Goal: Task Accomplishment & Management: Complete application form

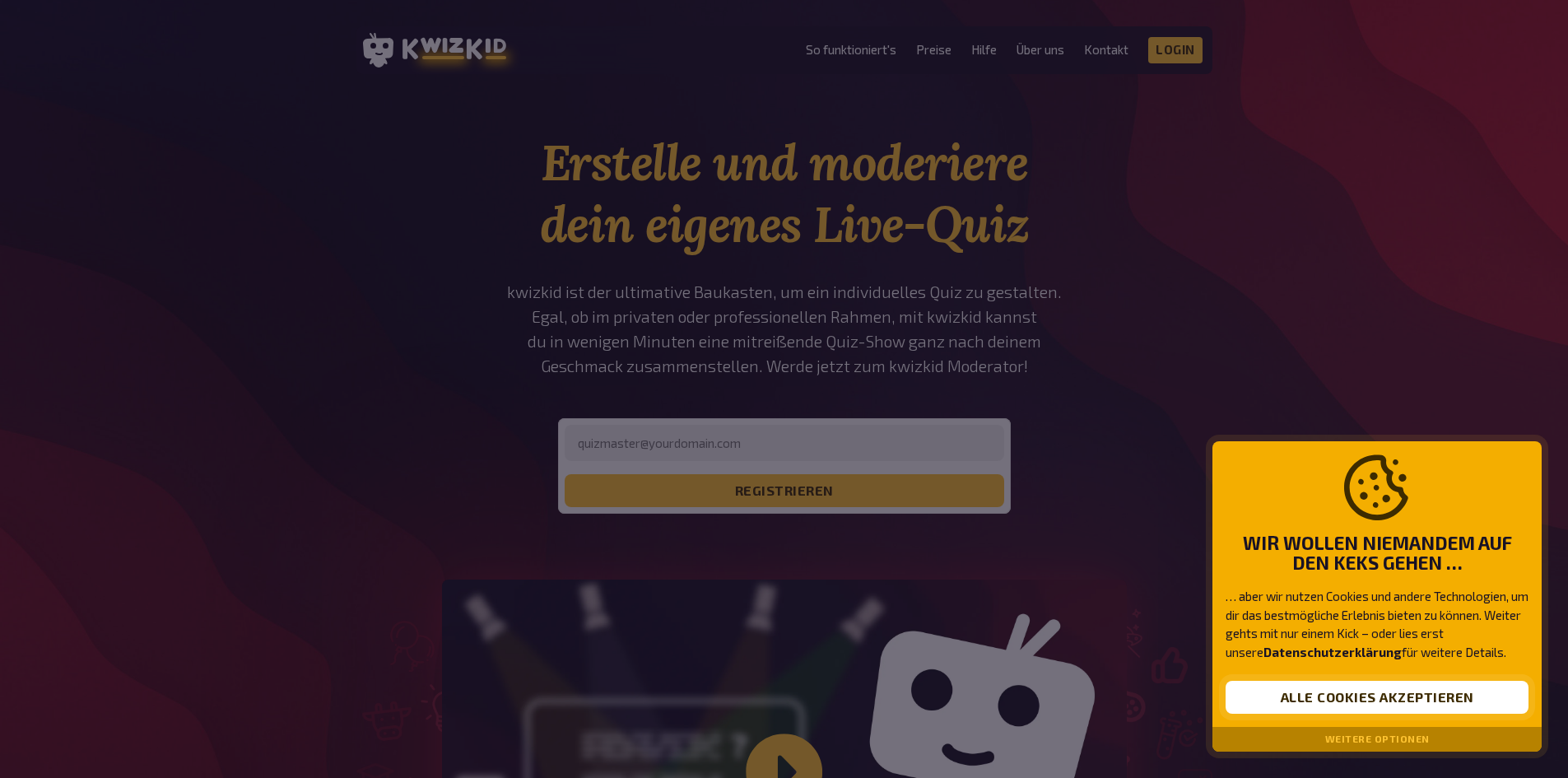
click at [1302, 708] on button "Alle Cookies akzeptieren" at bounding box center [1377, 697] width 303 height 33
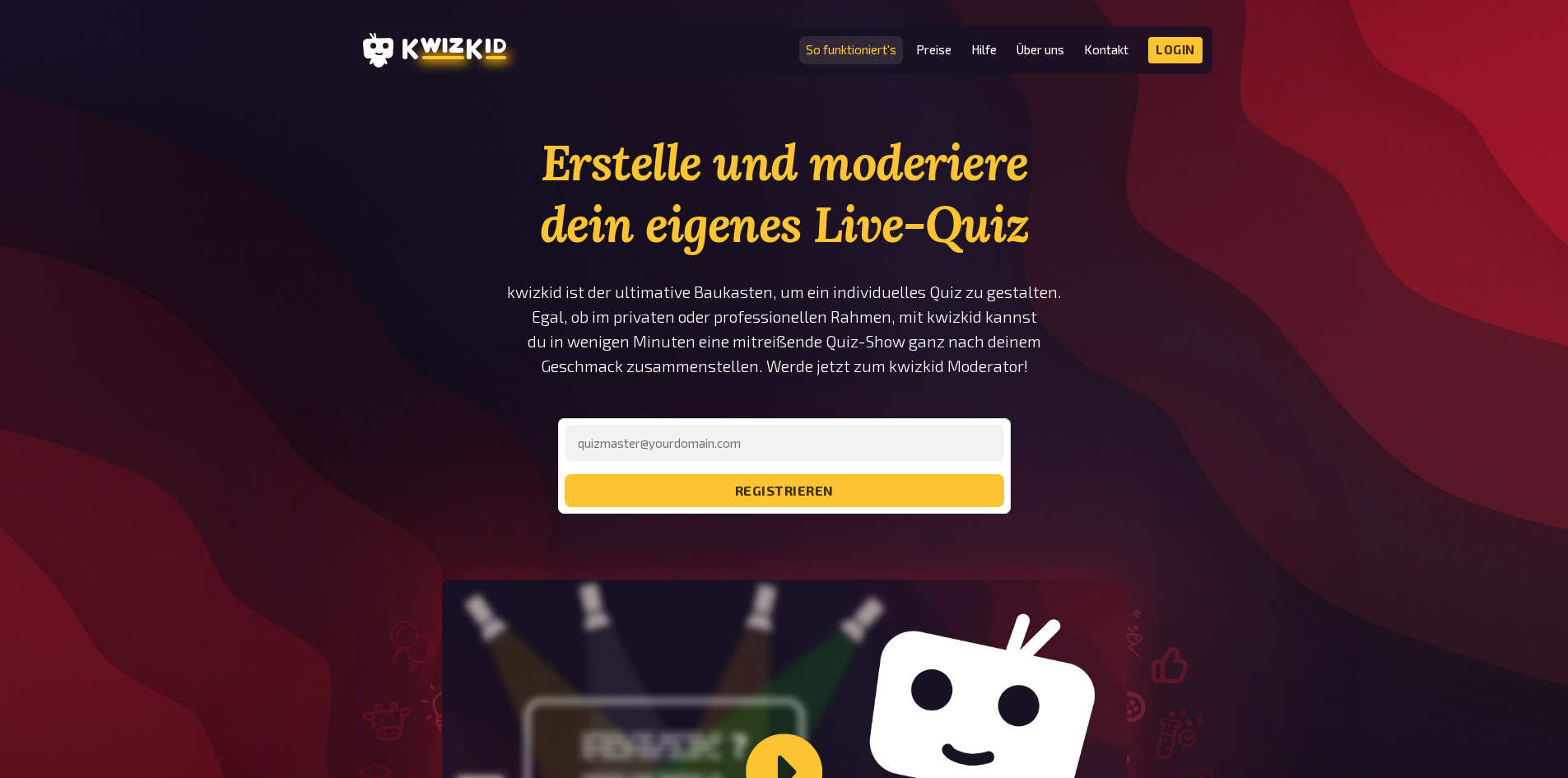
click at [844, 44] on link "So funktioniert's" at bounding box center [851, 50] width 91 height 14
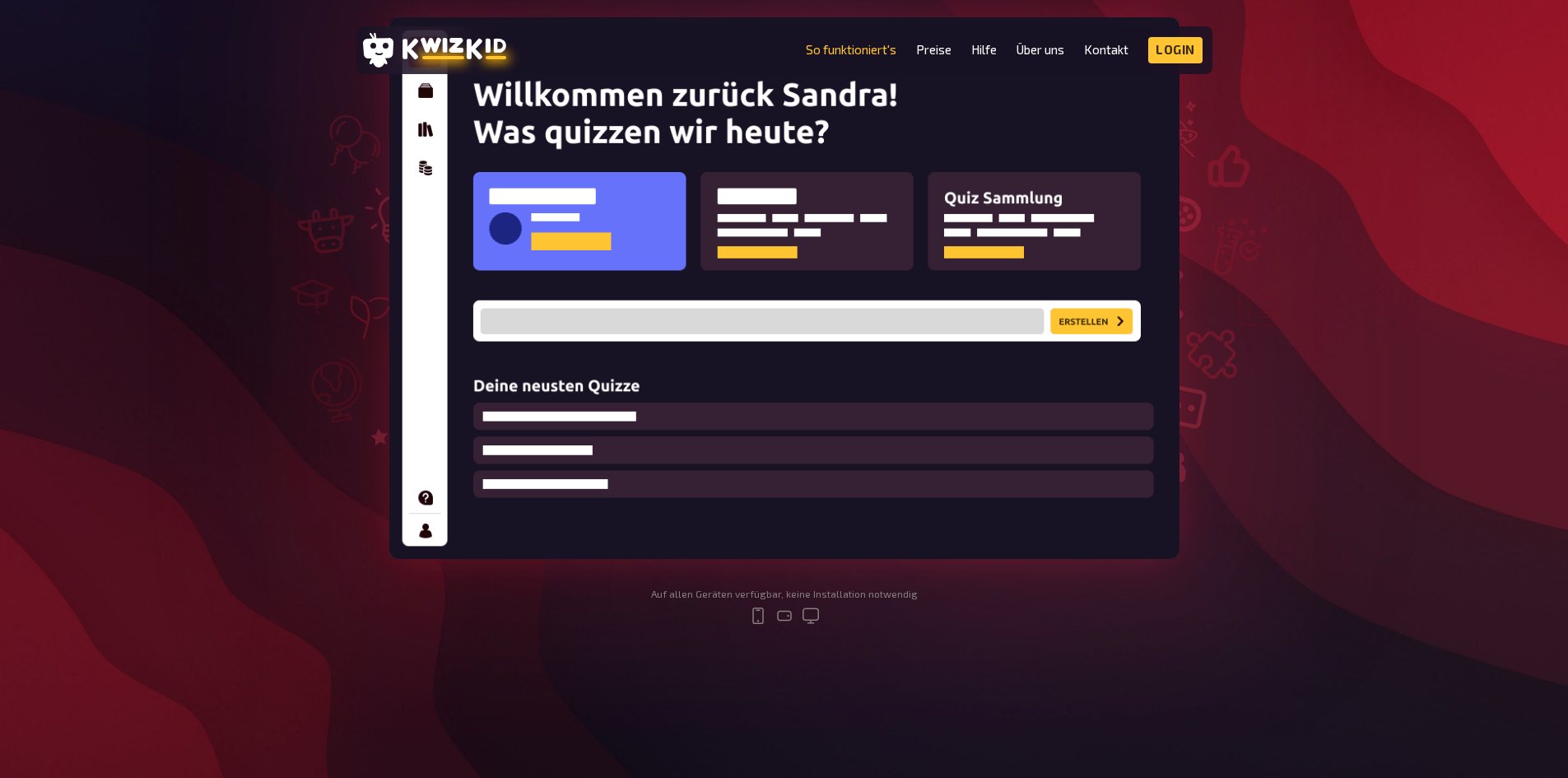
scroll to position [329, 0]
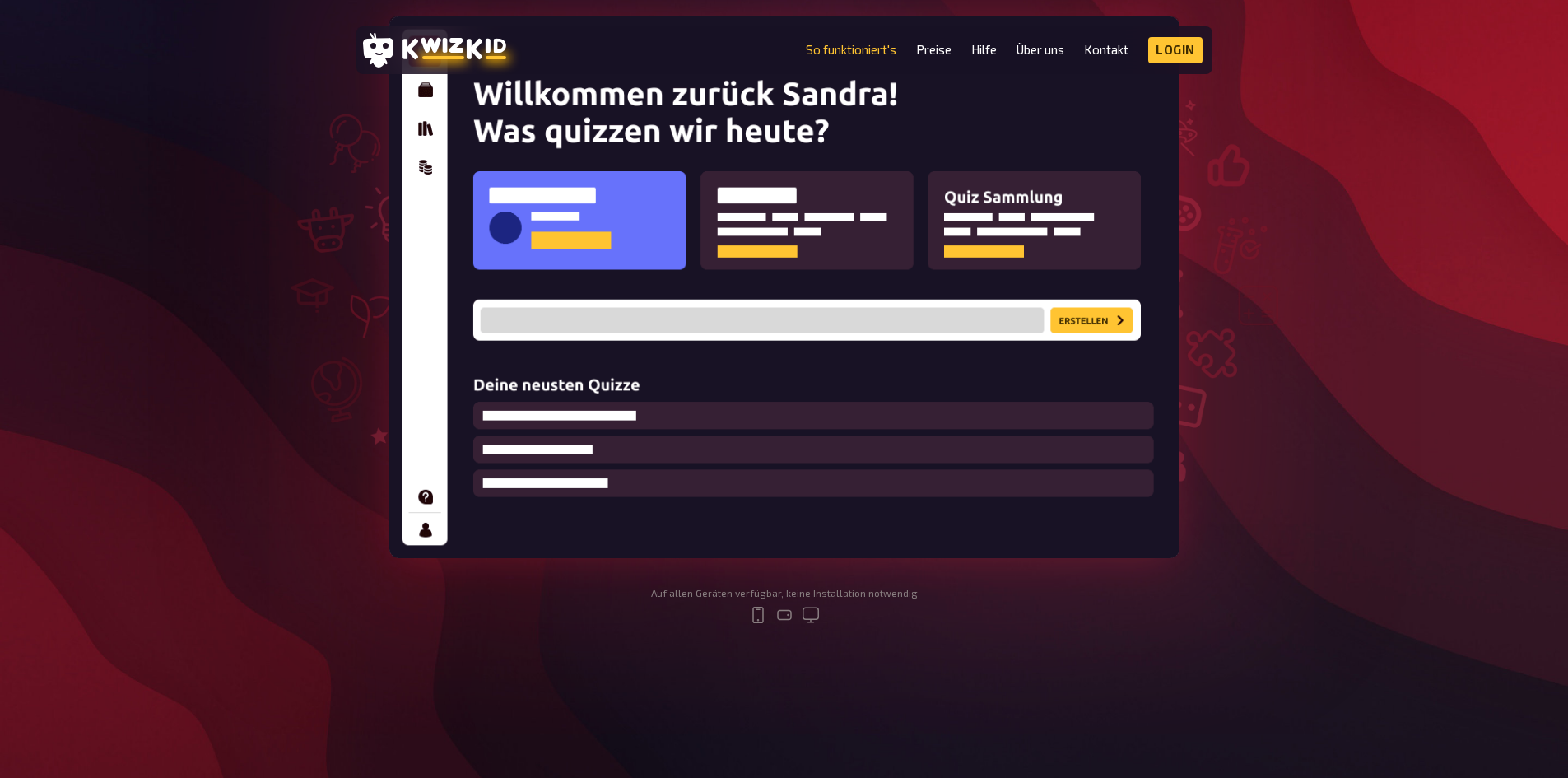
click at [847, 320] on img at bounding box center [784, 287] width 790 height 541
click at [1097, 44] on link "Kontakt" at bounding box center [1106, 50] width 44 height 14
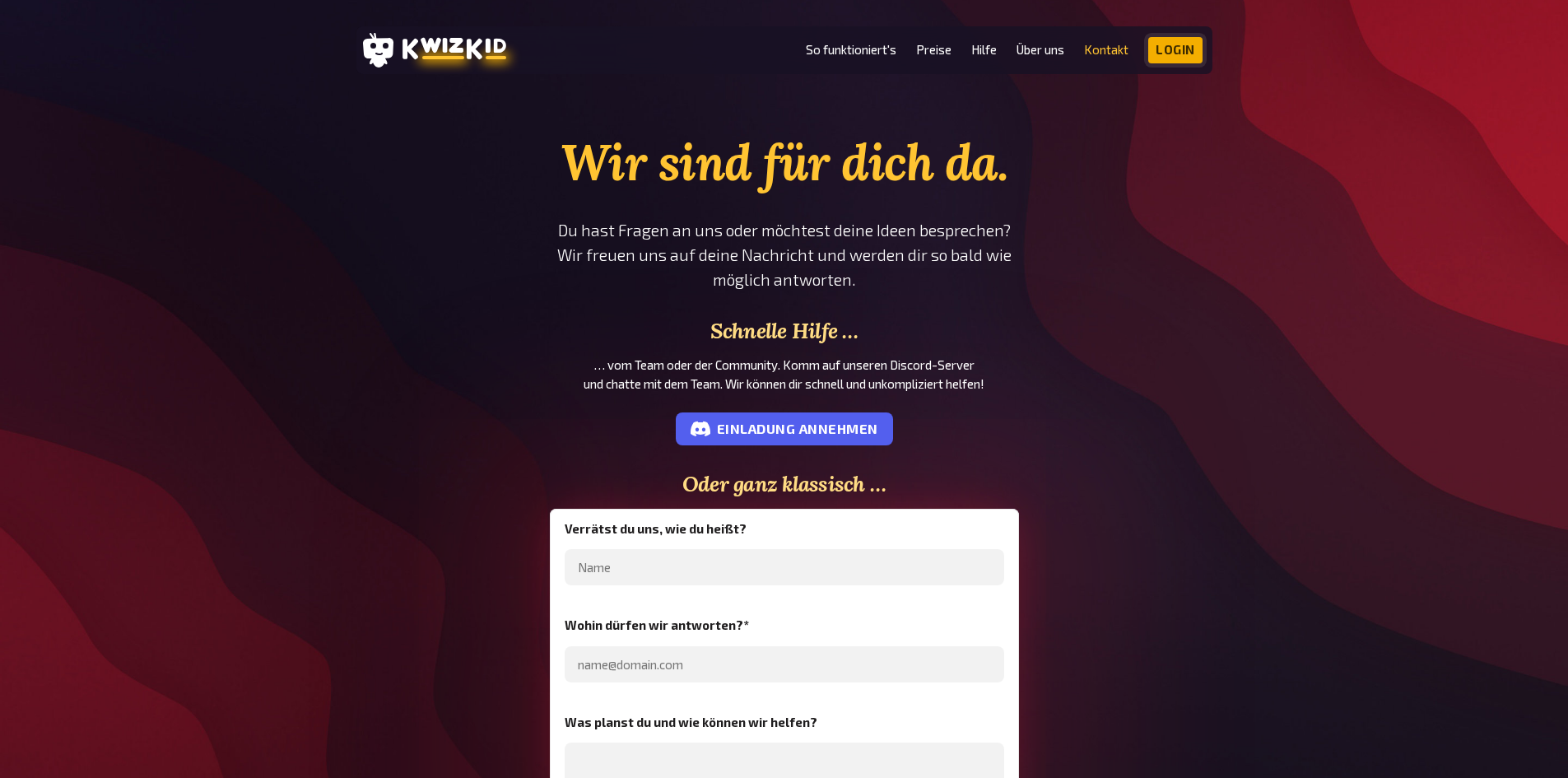
click at [1196, 49] on link "Login" at bounding box center [1175, 50] width 55 height 26
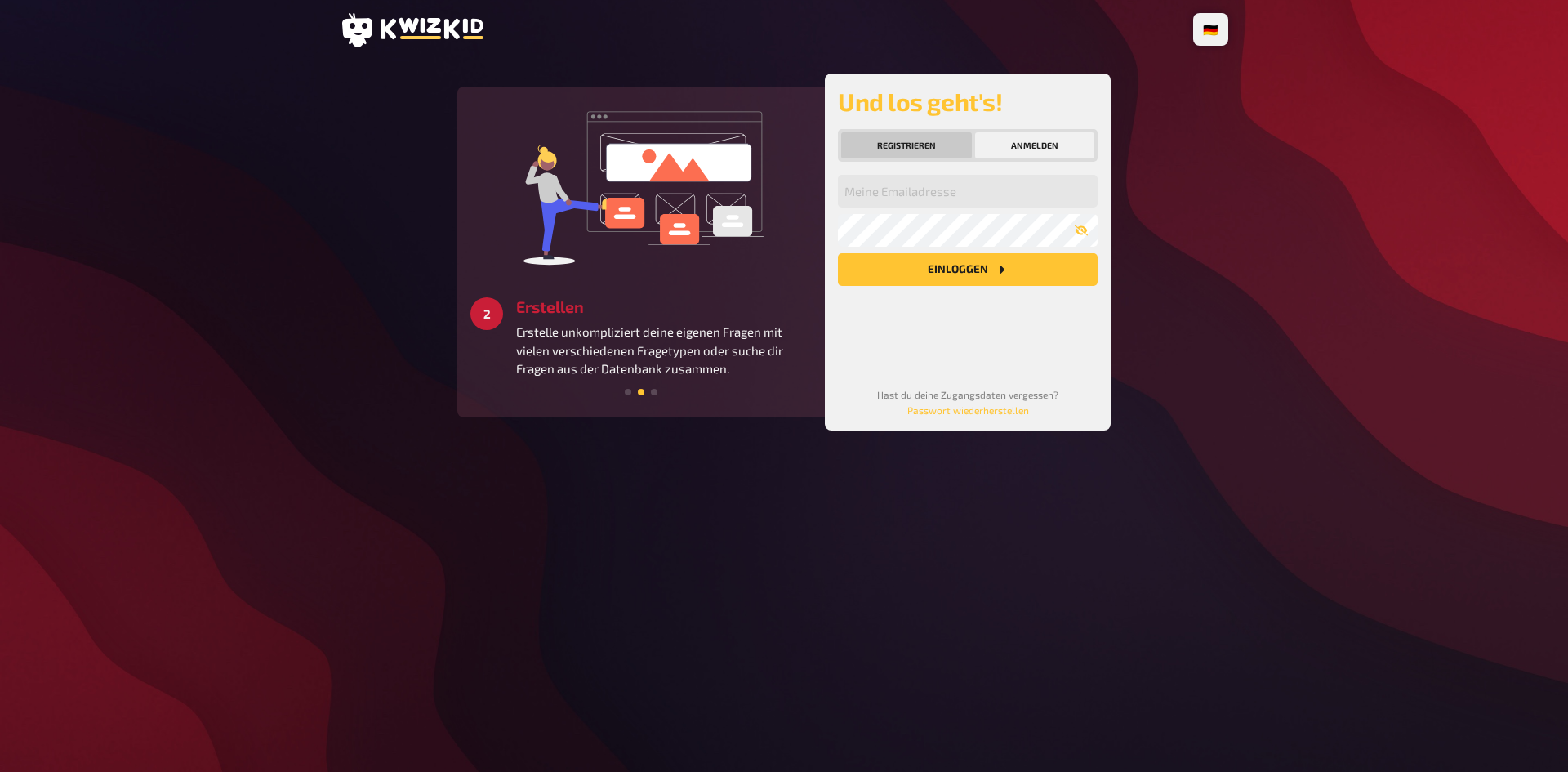
click at [922, 145] on button "Registrieren" at bounding box center [906, 145] width 131 height 26
